Goal: Transaction & Acquisition: Purchase product/service

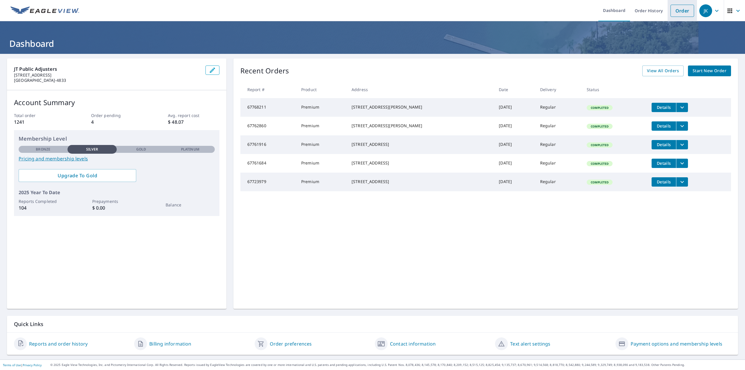
click at [682, 9] on link "Order" at bounding box center [682, 11] width 24 height 12
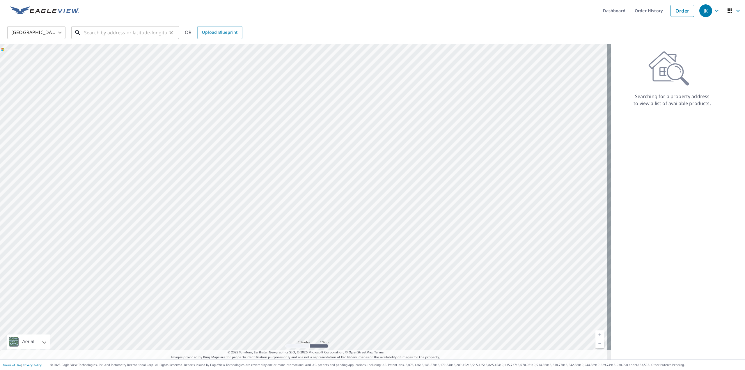
click at [140, 29] on input "text" at bounding box center [125, 32] width 83 height 16
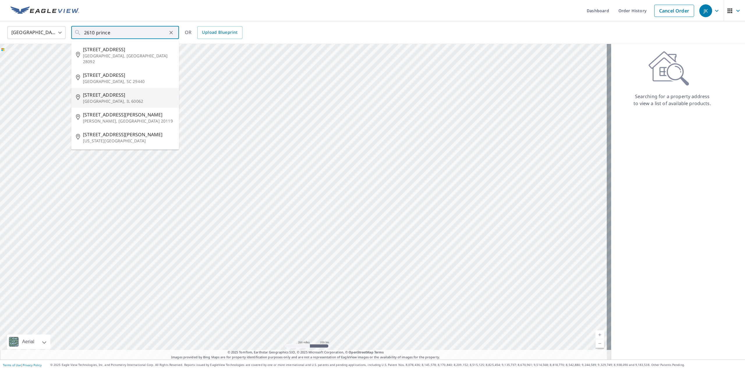
type input "[STREET_ADDRESS]"
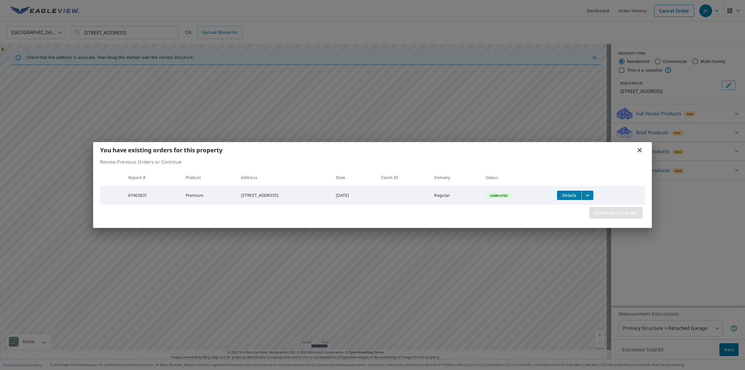
click at [619, 212] on span "Continue my order" at bounding box center [616, 213] width 44 height 8
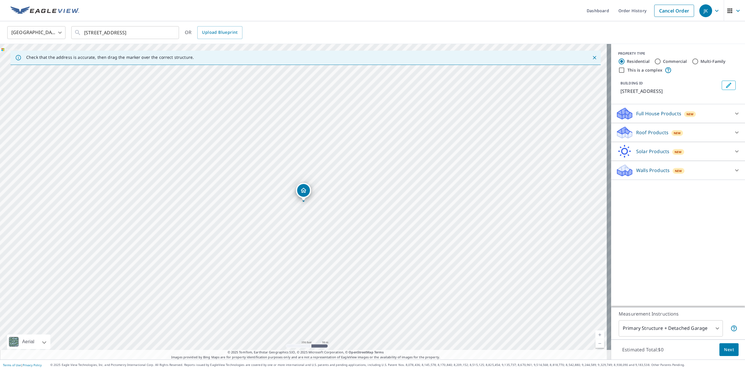
click at [700, 169] on div "Walls Products New" at bounding box center [672, 170] width 114 height 14
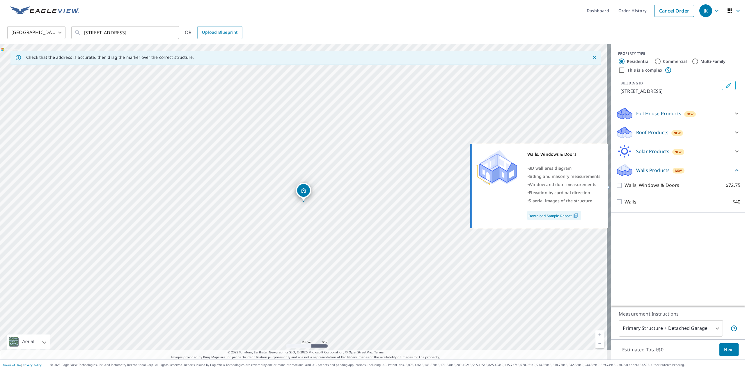
click at [616, 185] on input "Walls, Windows & Doors $72.75" at bounding box center [619, 185] width 9 height 7
checkbox input "true"
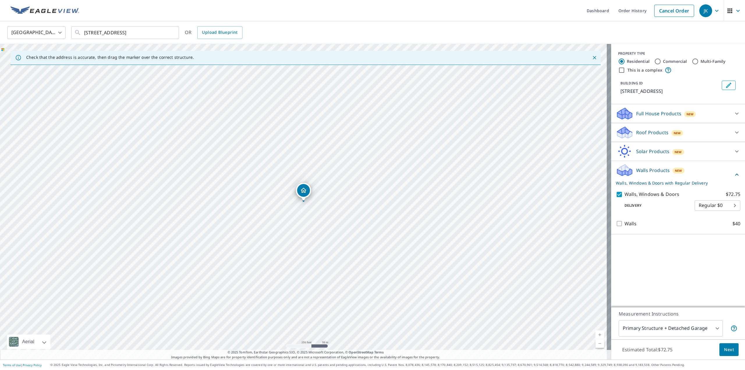
click at [724, 346] on span "Next" at bounding box center [729, 349] width 10 height 7
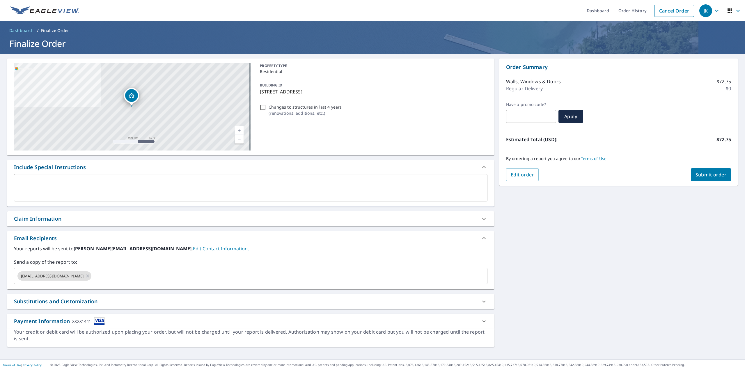
click at [712, 173] on span "Submit order" at bounding box center [710, 174] width 31 height 6
